Goal: Check status

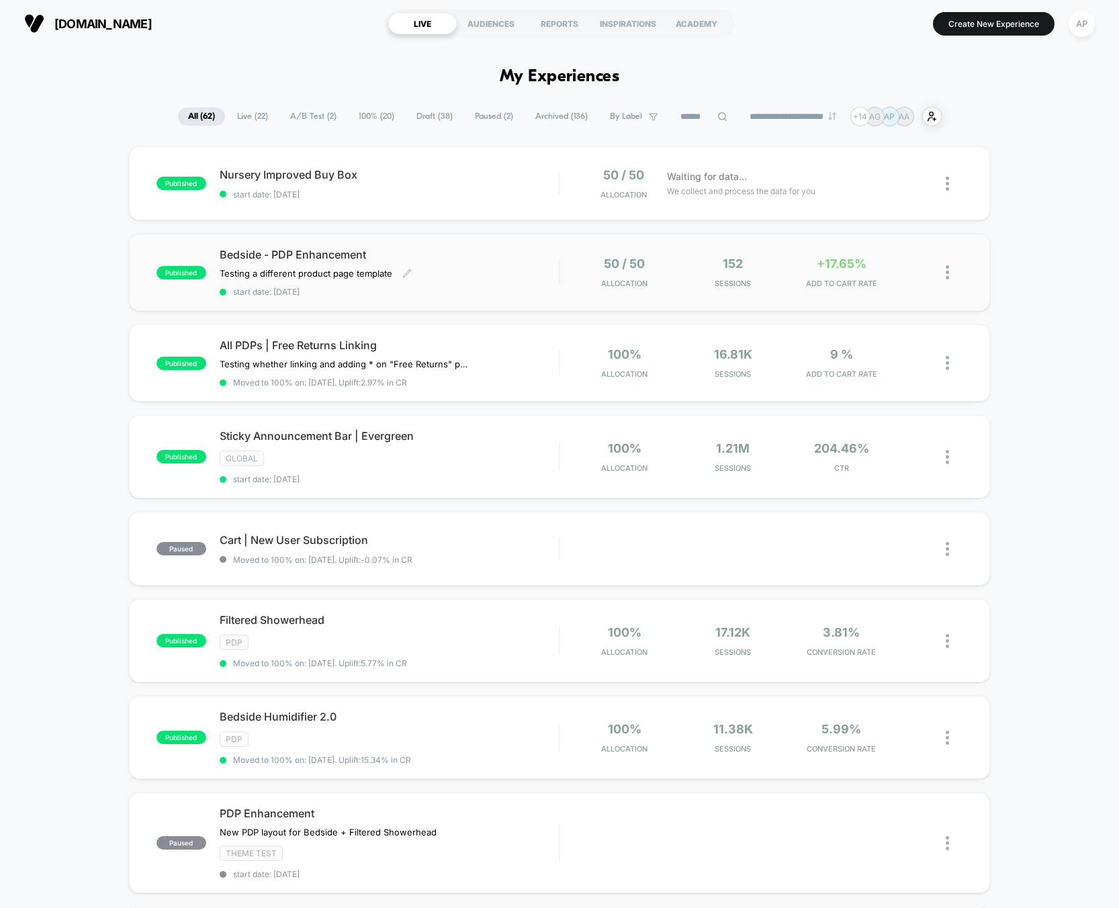
click at [512, 291] on span "start date: [DATE]" at bounding box center [390, 292] width 340 height 10
